Goal: Communication & Community: Participate in discussion

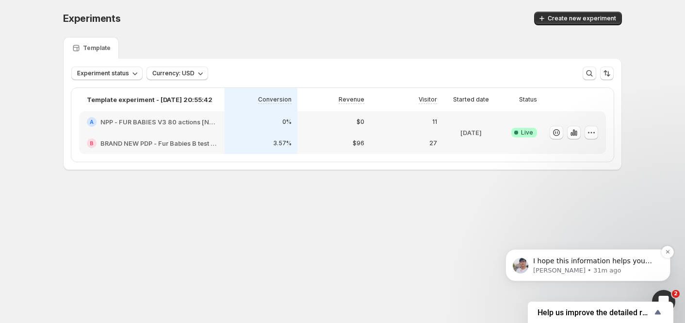
click at [571, 272] on p "Antony • 31m ago" at bounding box center [595, 270] width 125 height 9
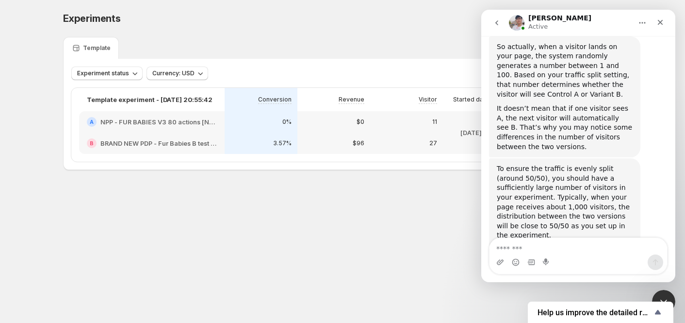
scroll to position [429, 0]
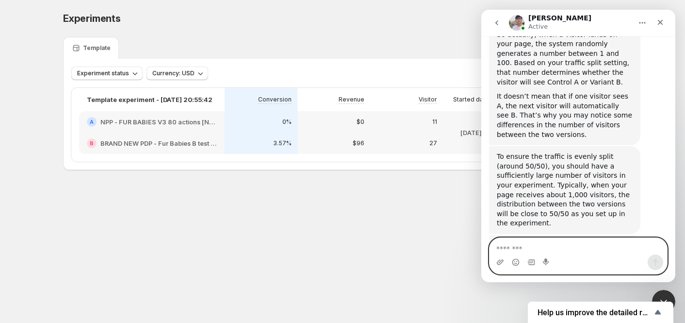
click at [562, 248] on textarea "Message…" at bounding box center [579, 246] width 178 height 16
type textarea "**********"
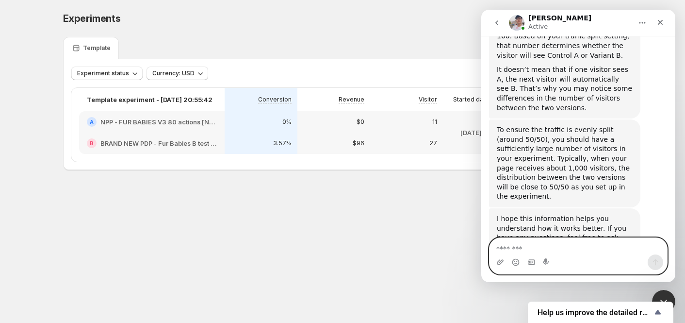
scroll to position [458, 0]
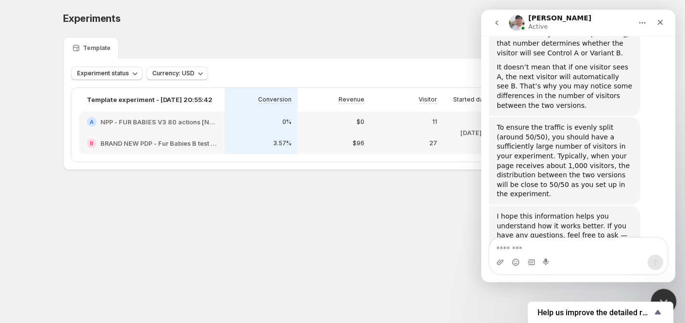
click at [657, 292] on div "Close Intercom Messenger" at bounding box center [662, 299] width 23 height 23
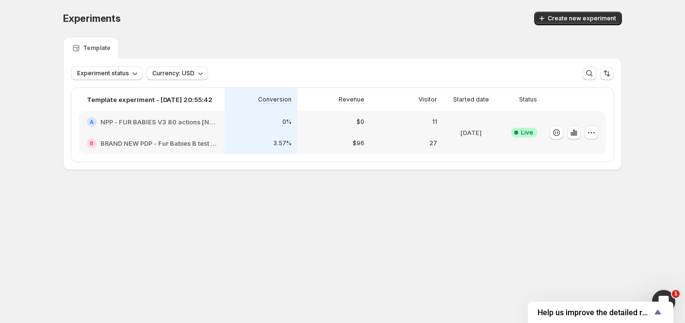
scroll to position [455, 0]
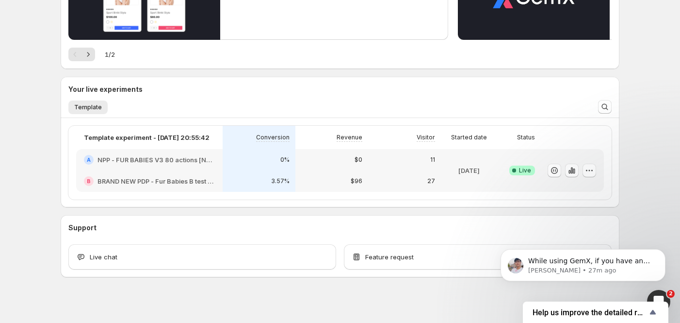
scroll to position [166, 0]
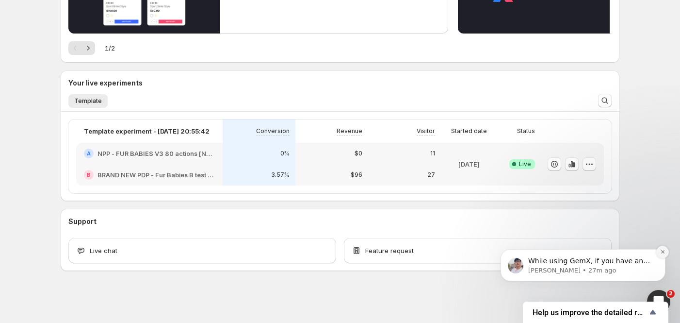
click at [661, 254] on icon "Dismiss notification" at bounding box center [662, 251] width 5 height 5
